Goal: Task Accomplishment & Management: Manage account settings

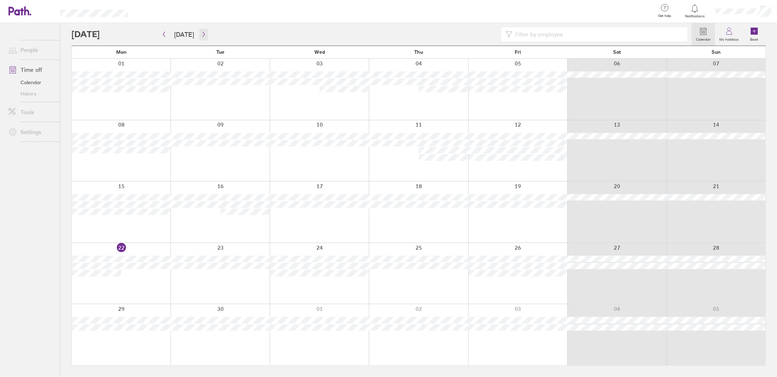
click at [203, 34] on icon "button" at bounding box center [203, 35] width 5 height 6
click at [163, 33] on icon "button" at bounding box center [163, 35] width 5 height 6
click at [203, 35] on icon "button" at bounding box center [203, 35] width 5 height 6
click at [204, 39] on button "button" at bounding box center [203, 35] width 9 height 12
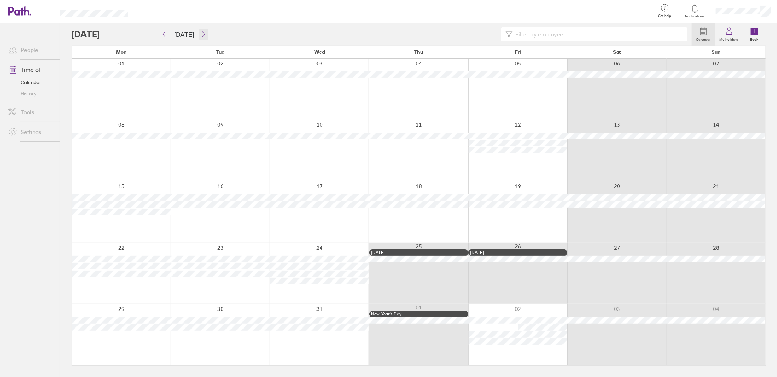
click at [204, 39] on button "button" at bounding box center [203, 35] width 9 height 12
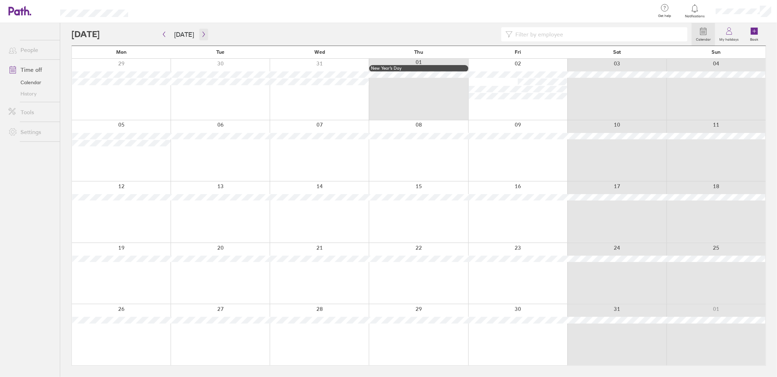
click at [201, 33] on icon "button" at bounding box center [203, 35] width 5 height 6
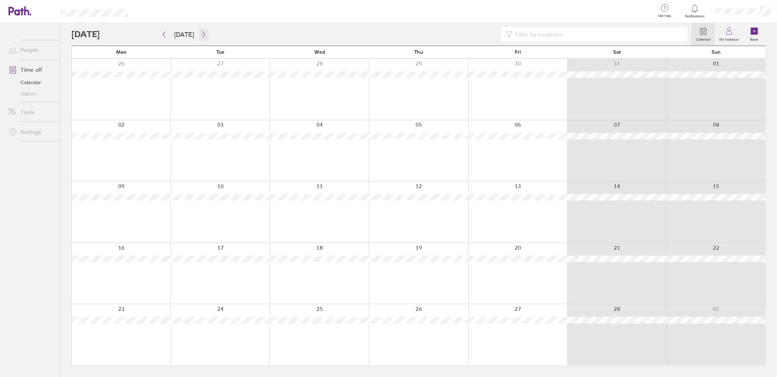
click at [201, 29] on button "button" at bounding box center [203, 35] width 9 height 12
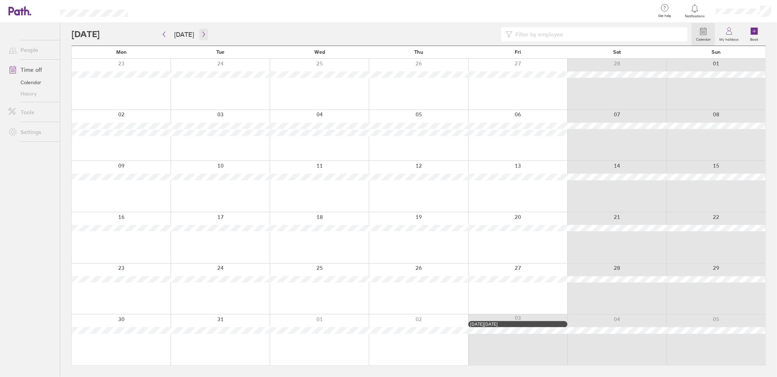
click at [202, 33] on icon "button" at bounding box center [203, 34] width 2 height 5
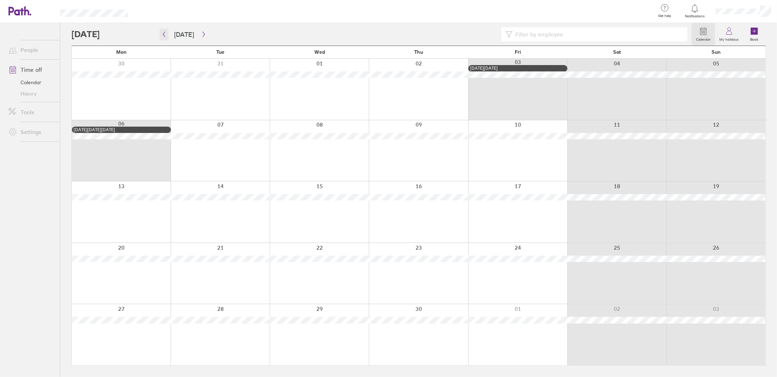
click at [165, 34] on icon "button" at bounding box center [163, 35] width 5 height 6
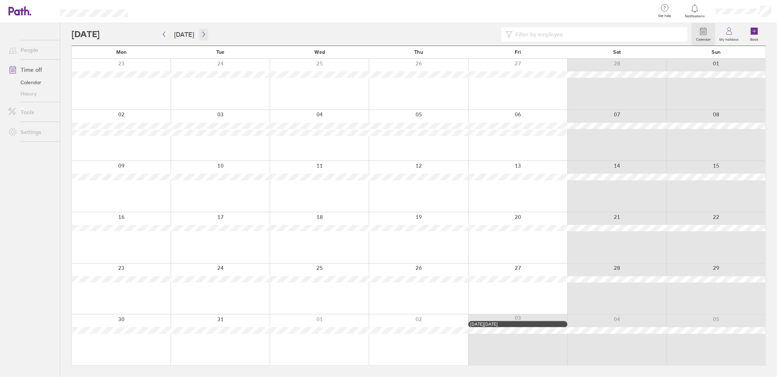
click at [202, 36] on icon "button" at bounding box center [203, 35] width 5 height 6
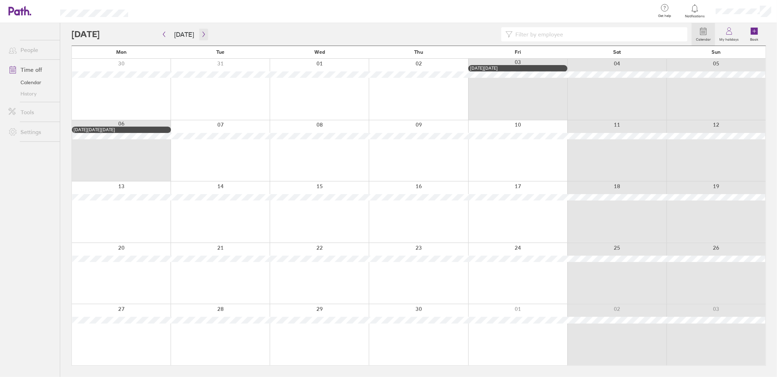
click at [202, 36] on icon "button" at bounding box center [203, 35] width 5 height 6
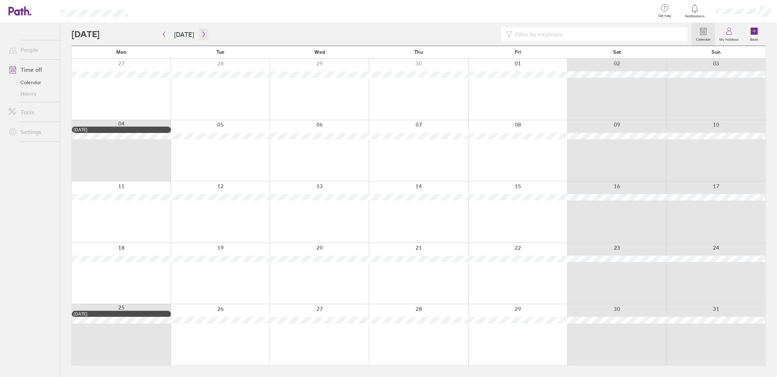
click at [202, 36] on icon "button" at bounding box center [203, 35] width 5 height 6
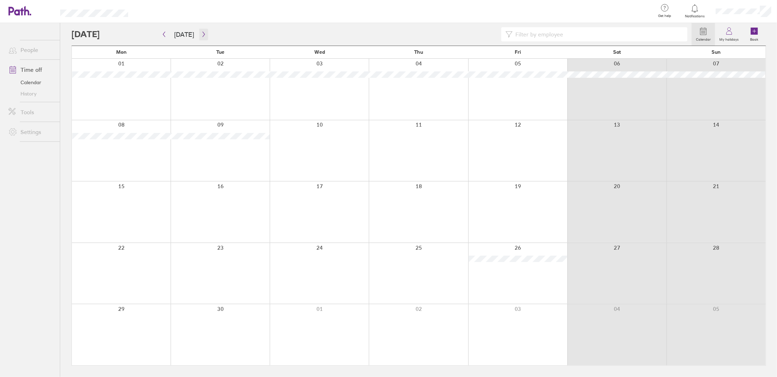
click at [202, 36] on icon "button" at bounding box center [203, 35] width 5 height 6
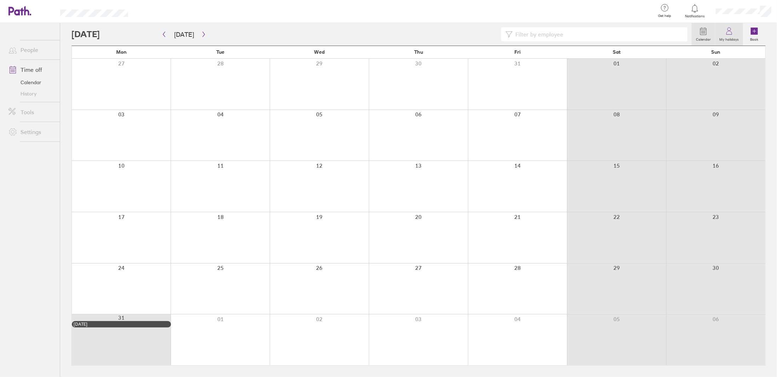
click at [727, 29] on icon at bounding box center [729, 31] width 8 height 8
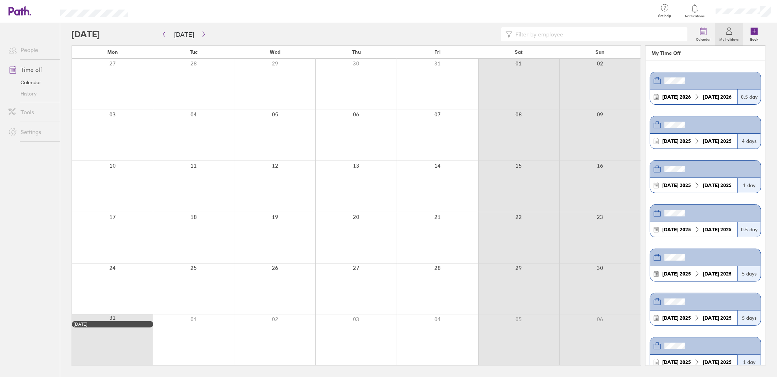
click at [732, 7] on div at bounding box center [743, 11] width 67 height 23
click at [721, 31] on link "My profile" at bounding box center [741, 32] width 71 height 18
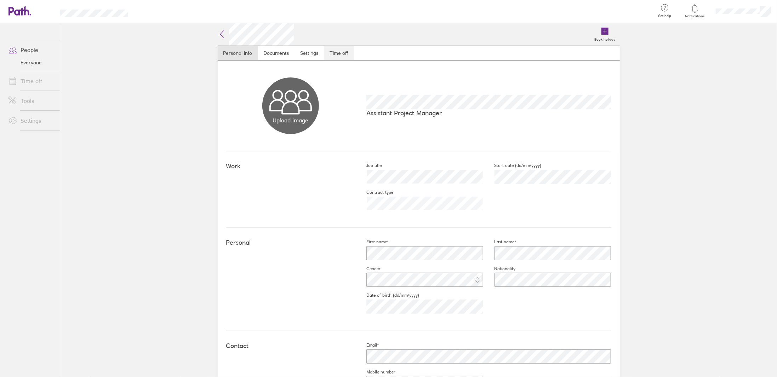
click at [347, 55] on link "Time off" at bounding box center [339, 53] width 30 height 14
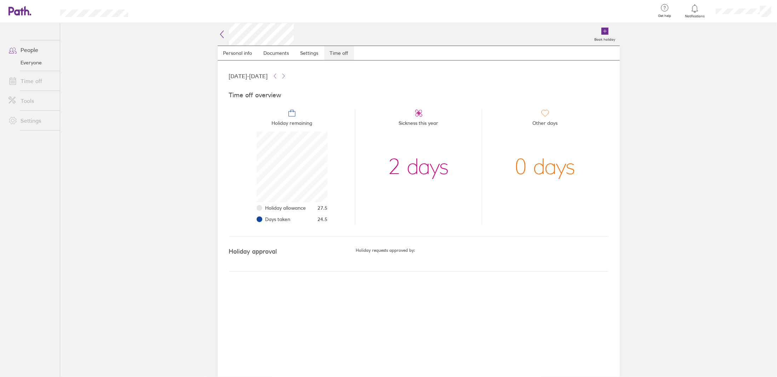
scroll to position [71, 71]
click at [28, 12] on icon at bounding box center [19, 11] width 23 height 10
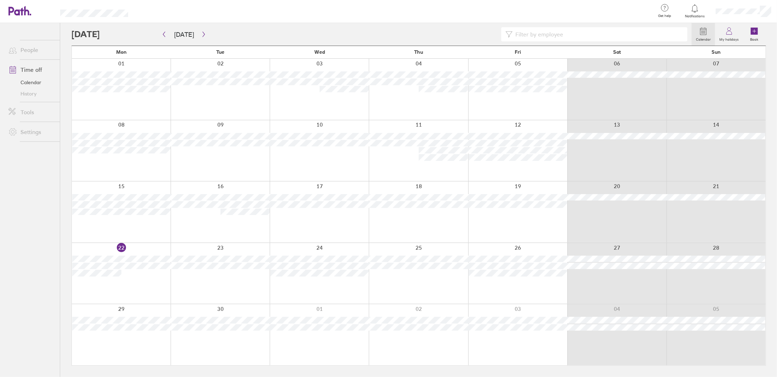
click at [202, 35] on icon "button" at bounding box center [203, 34] width 2 height 5
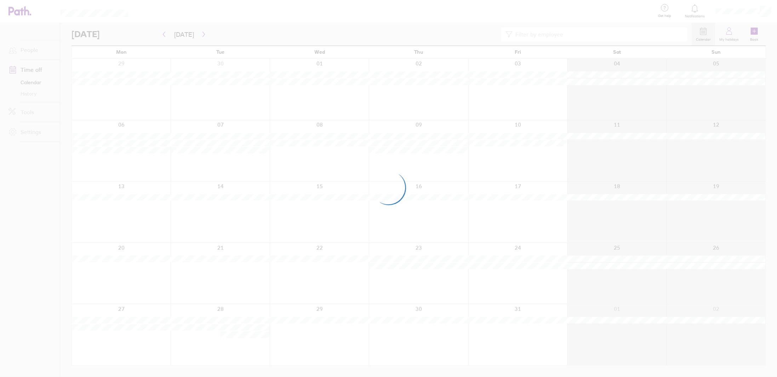
click at [202, 35] on div at bounding box center [388, 188] width 777 height 377
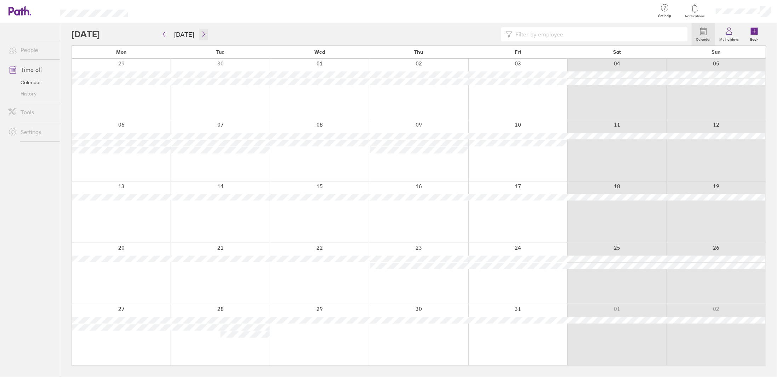
click at [202, 35] on icon "button" at bounding box center [203, 34] width 2 height 5
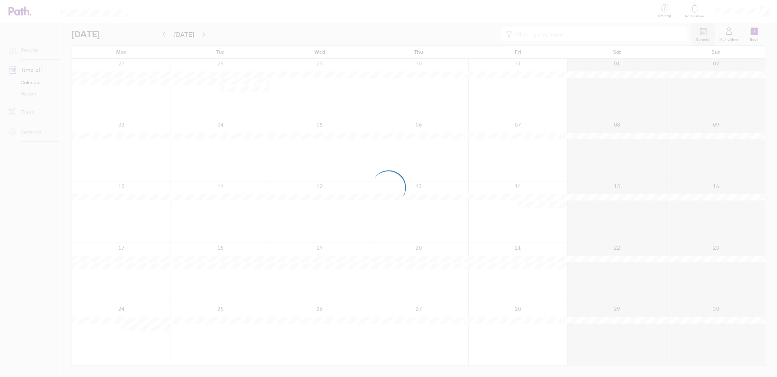
click at [202, 35] on div at bounding box center [388, 188] width 777 height 377
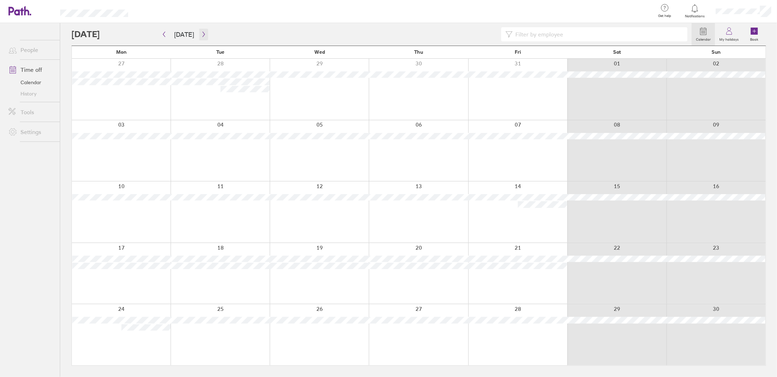
click at [202, 35] on icon "button" at bounding box center [203, 34] width 2 height 5
